Goal: Task Accomplishment & Management: Complete application form

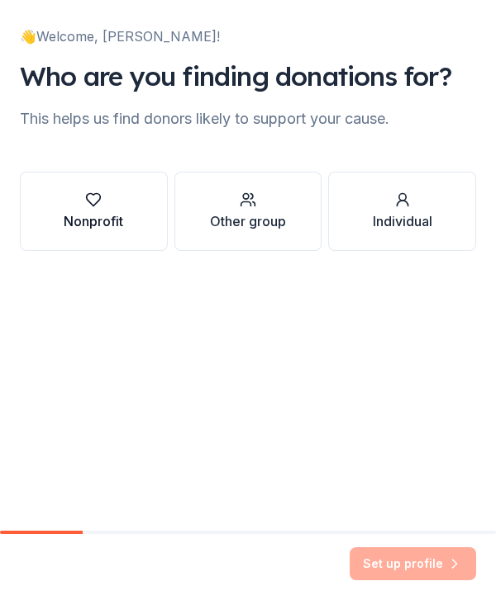
click at [101, 213] on div "Nonprofit" at bounding box center [93, 221] width 59 height 20
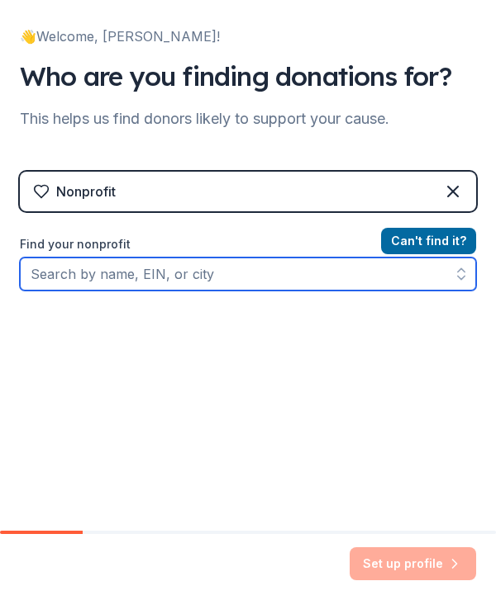
click at [383, 288] on input "Find your nonprofit" at bounding box center [248, 274] width 456 height 33
type input "S"
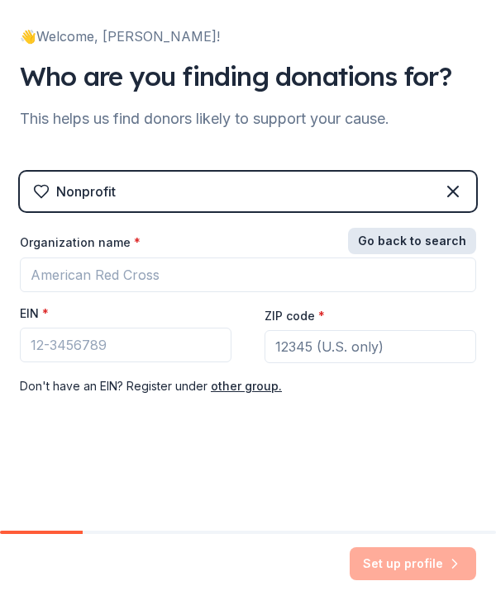
click at [451, 241] on button "Go back to search" at bounding box center [412, 241] width 128 height 26
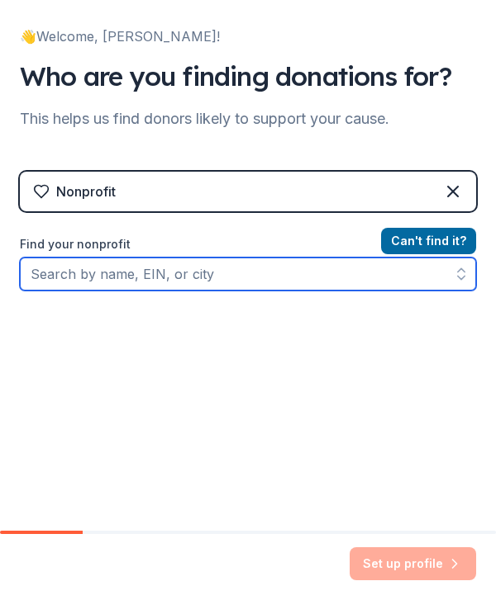
click at [407, 272] on input "Find your nonprofit" at bounding box center [248, 274] width 456 height 33
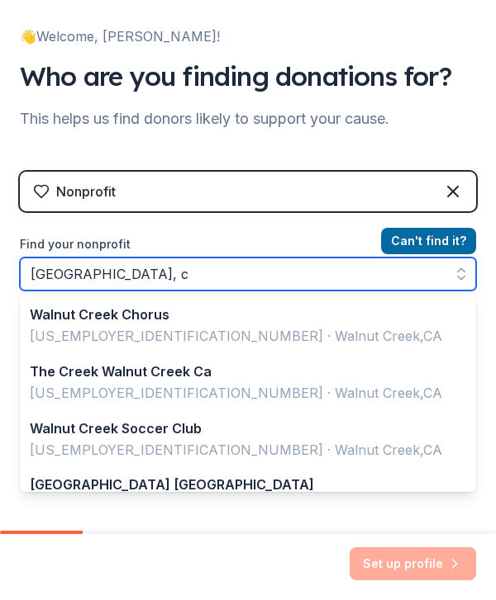
type input "[GEOGRAPHIC_DATA], [GEOGRAPHIC_DATA]"
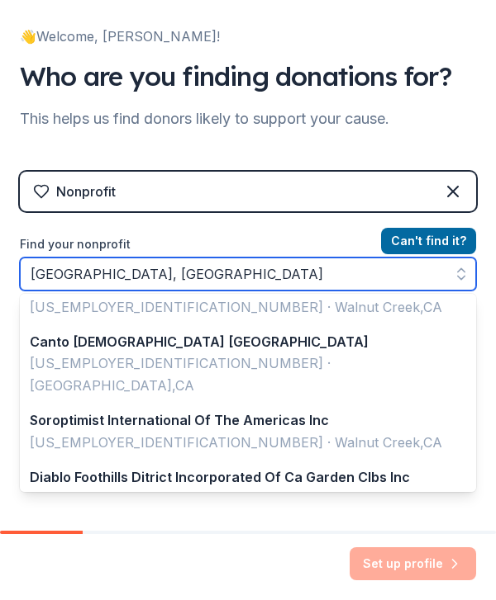
scroll to position [243, 0]
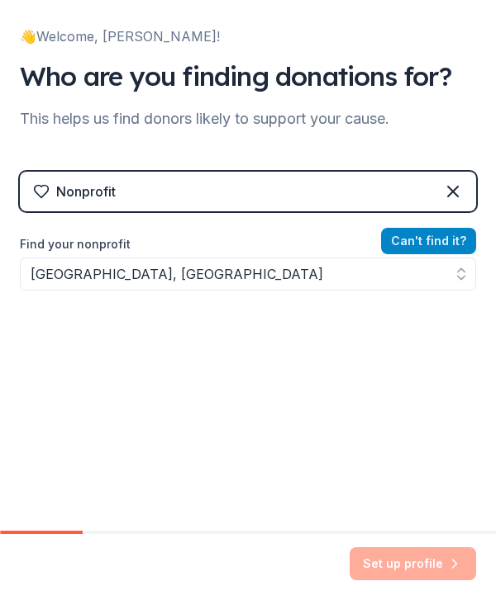
click at [431, 237] on button "Can ' t find it?" at bounding box center [428, 241] width 95 height 26
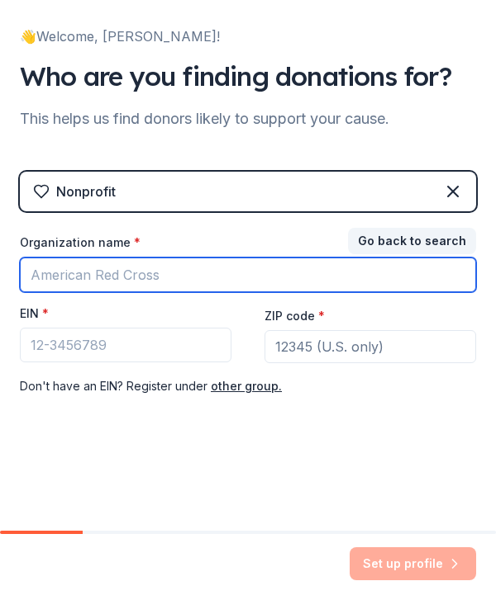
click at [324, 280] on input "Organization name *" at bounding box center [248, 275] width 456 height 35
click at [280, 279] on input "Organization name *" at bounding box center [248, 275] width 456 height 35
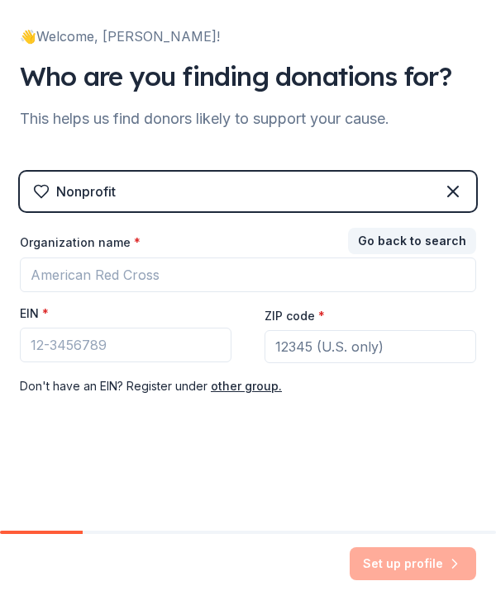
click at [364, 352] on input "ZIP code *" at bounding box center [369, 346] width 211 height 33
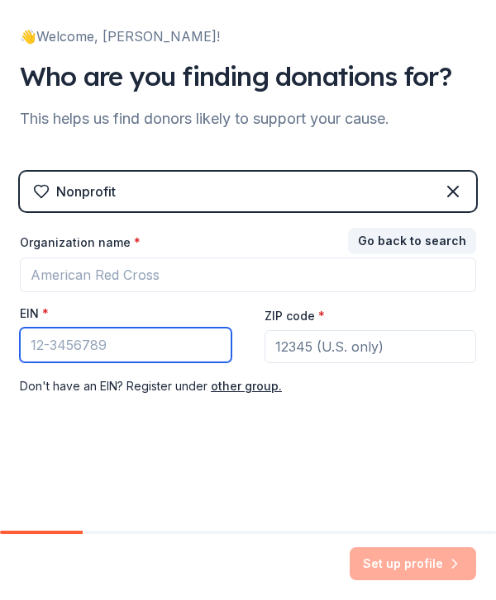
click at [187, 353] on input "EIN *" at bounding box center [125, 345] width 211 height 35
click at [130, 348] on input "EIN *" at bounding box center [125, 345] width 211 height 35
paste input "9"
type input "[US_EMPLOYER_IDENTIFICATION_NUMBER]"
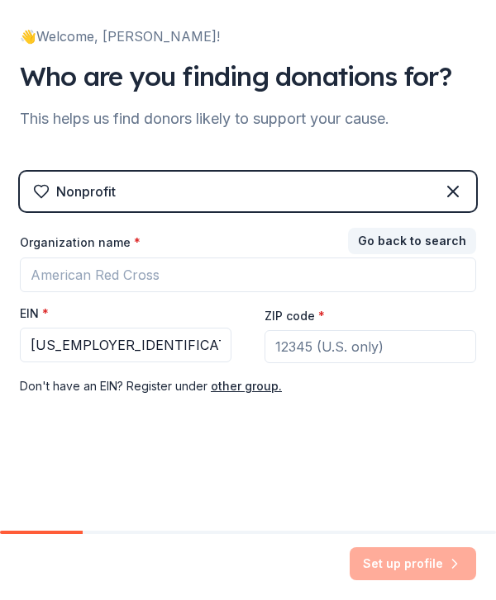
click at [394, 362] on input "ZIP code *" at bounding box center [369, 346] width 211 height 33
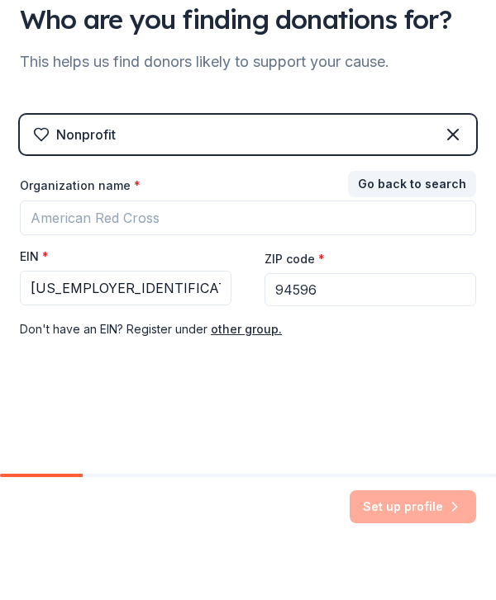
type input "94596"
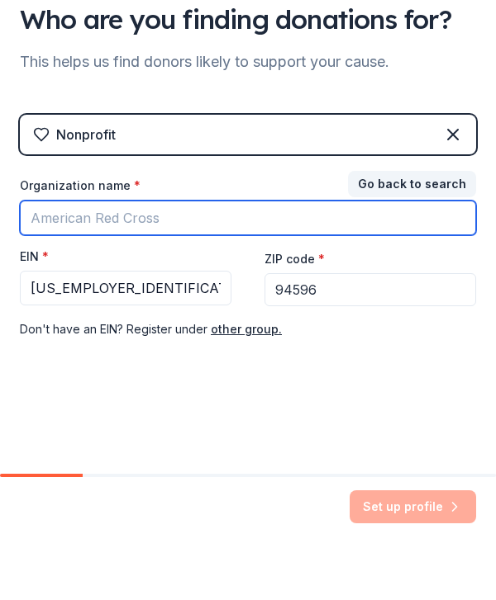
click at [333, 258] on input "Organization name *" at bounding box center [248, 275] width 456 height 35
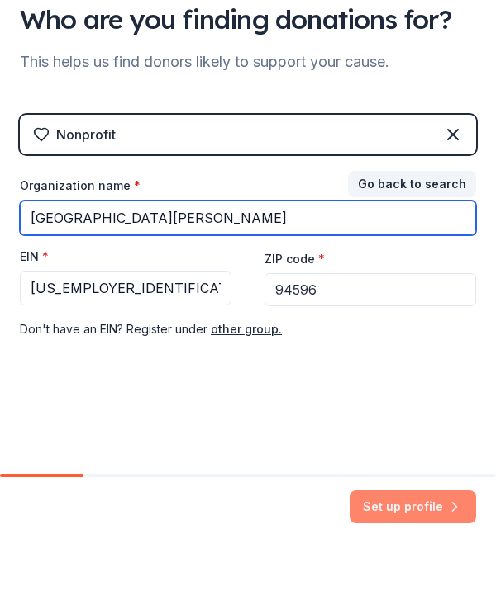
type input "[GEOGRAPHIC_DATA][PERSON_NAME]"
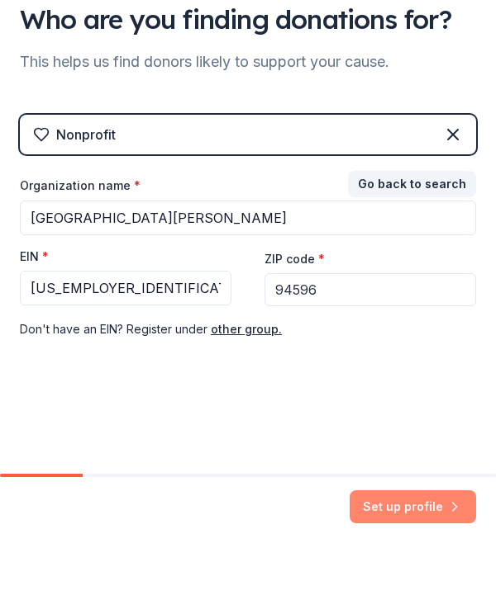
click at [436, 548] on button "Set up profile" at bounding box center [412, 564] width 126 height 33
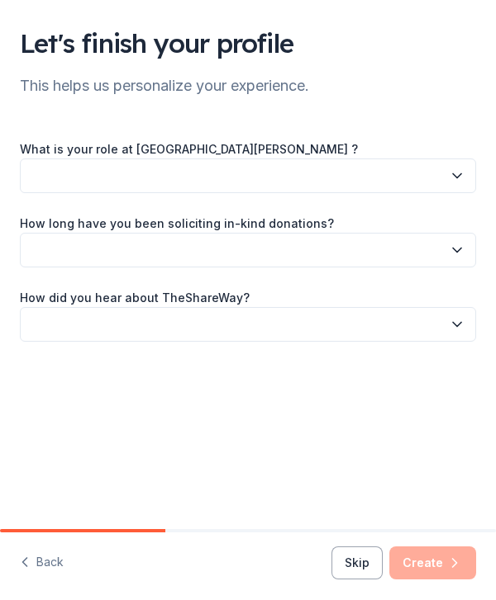
click at [463, 190] on button "button" at bounding box center [248, 176] width 456 height 35
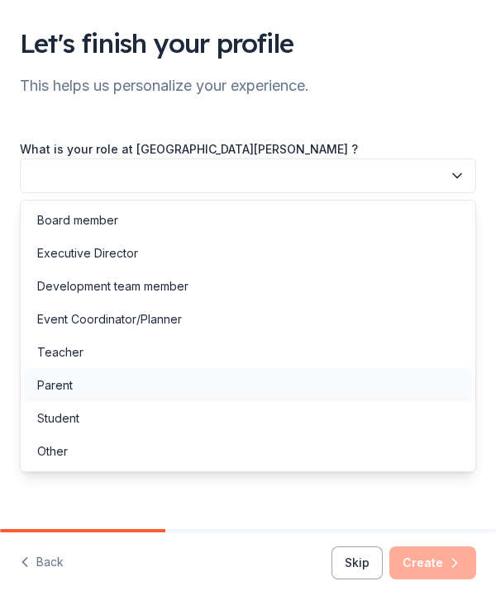
click at [86, 380] on div "Parent" at bounding box center [248, 385] width 448 height 33
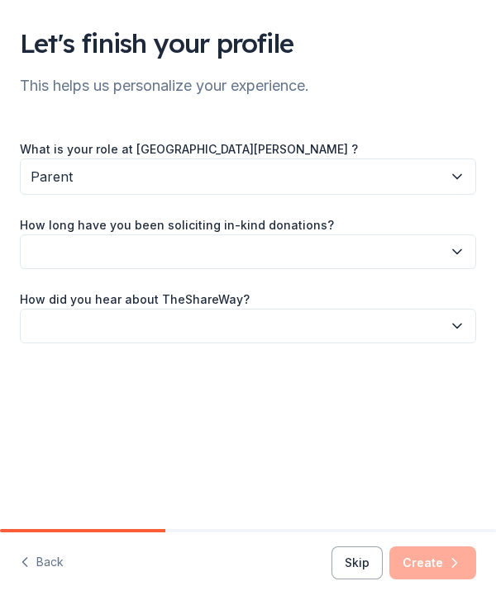
click at [472, 176] on button "Parent" at bounding box center [248, 177] width 456 height 36
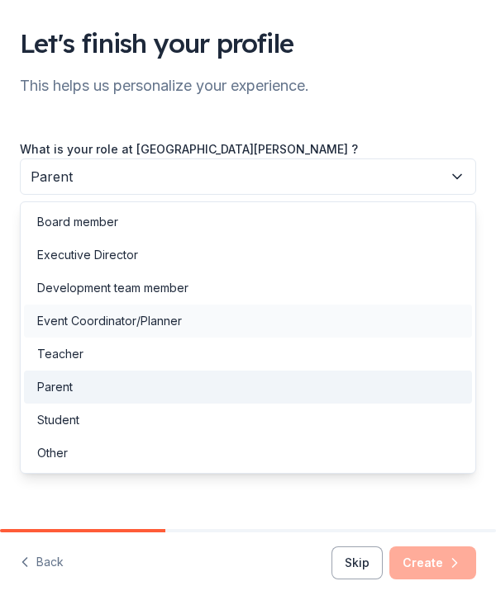
click at [278, 336] on div "Event Coordinator/Planner" at bounding box center [248, 321] width 448 height 33
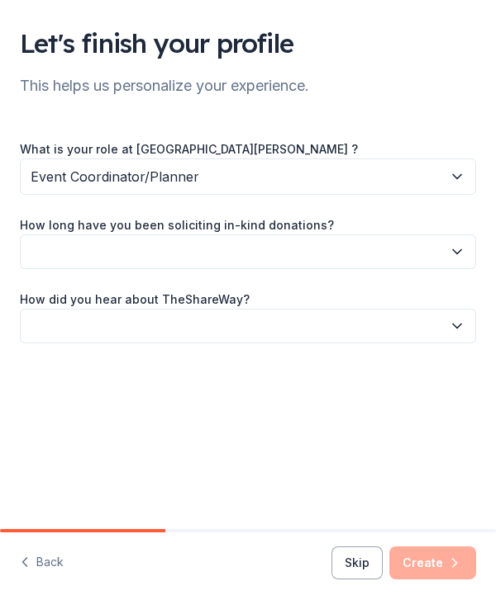
click at [457, 258] on icon "button" at bounding box center [457, 252] width 17 height 17
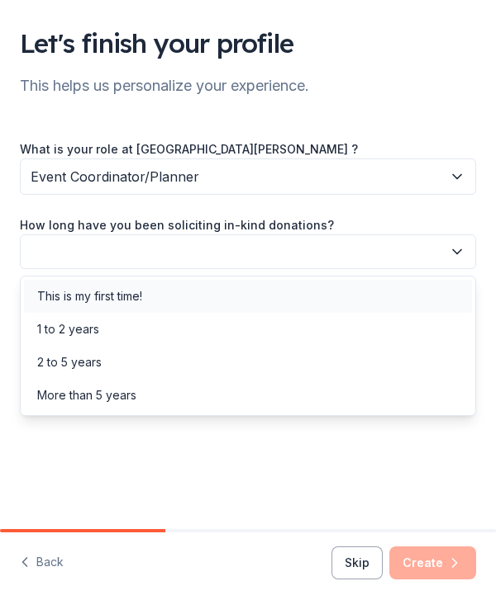
click at [156, 308] on div "This is my first time!" at bounding box center [248, 296] width 448 height 33
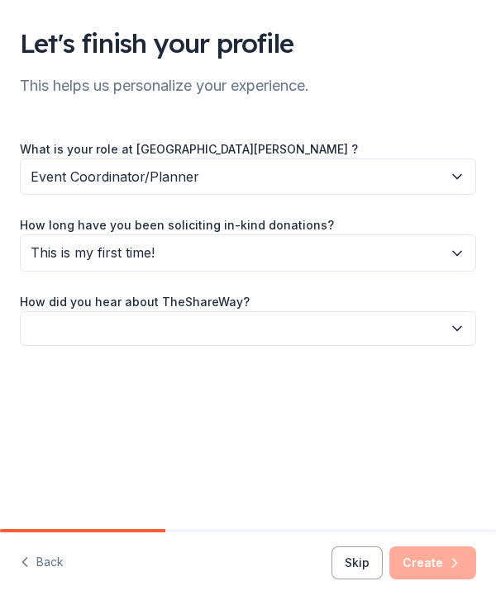
click at [439, 332] on button "button" at bounding box center [248, 328] width 456 height 35
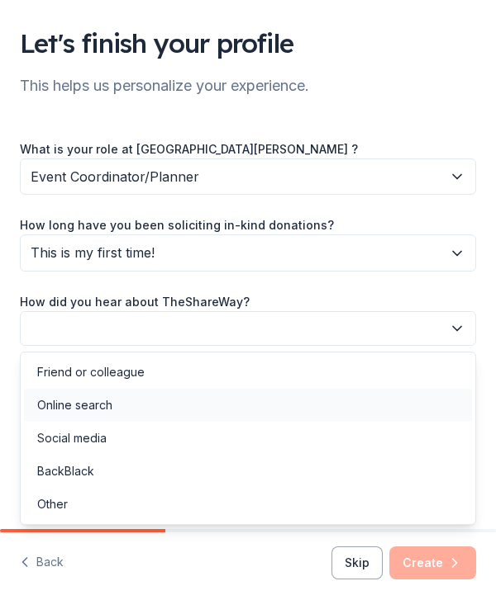
click at [110, 407] on div "Online search" at bounding box center [74, 406] width 75 height 20
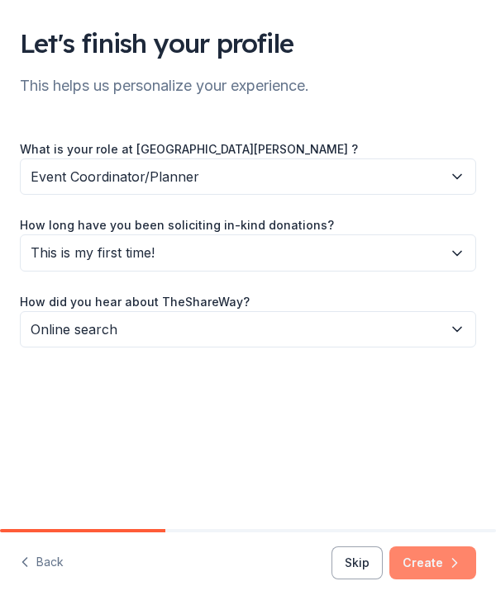
click at [447, 553] on button "Create" at bounding box center [432, 563] width 87 height 33
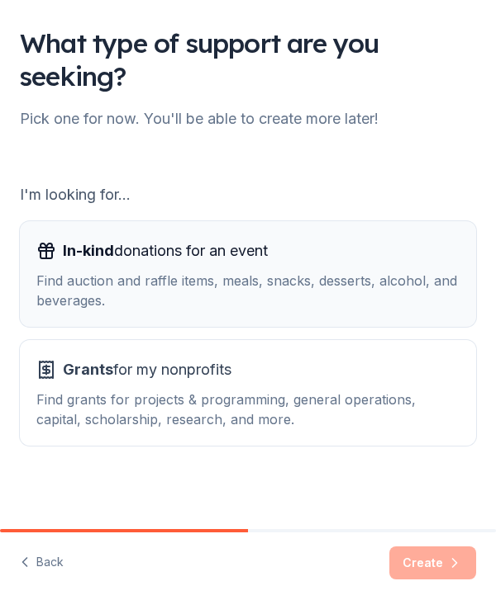
click at [358, 257] on div "In-kind donations for an event" at bounding box center [247, 251] width 423 height 26
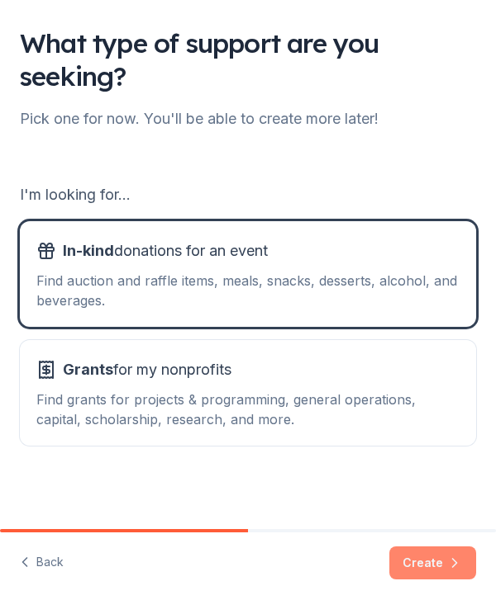
click at [439, 562] on button "Create" at bounding box center [432, 563] width 87 height 33
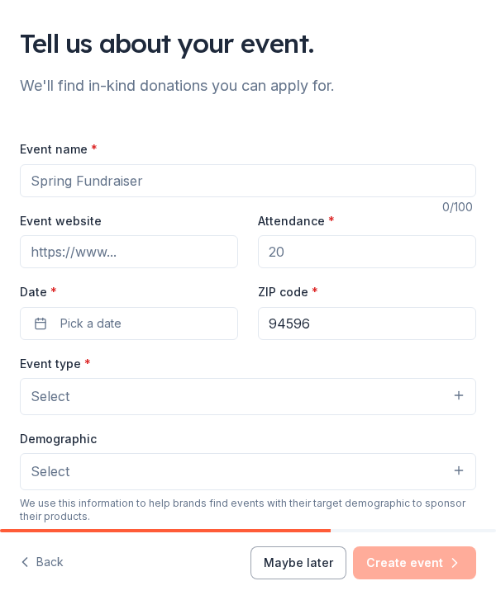
click at [381, 193] on input "Event name *" at bounding box center [248, 180] width 456 height 33
type input "2025 Auction"
click at [195, 254] on input "Event website" at bounding box center [129, 251] width 218 height 33
